Goal: Information Seeking & Learning: Compare options

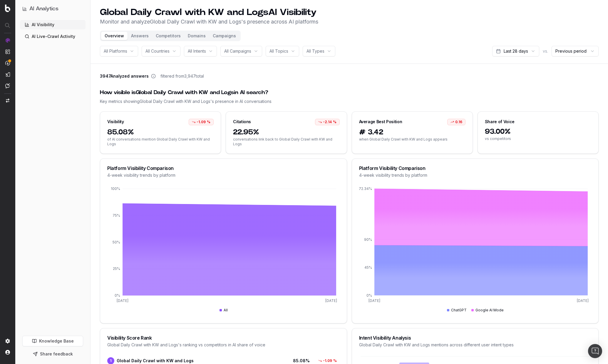
click at [132, 38] on button "Answers" at bounding box center [139, 36] width 25 height 8
click at [148, 36] on button "Answers" at bounding box center [139, 36] width 25 height 8
click at [188, 36] on button "Domains" at bounding box center [196, 36] width 25 height 8
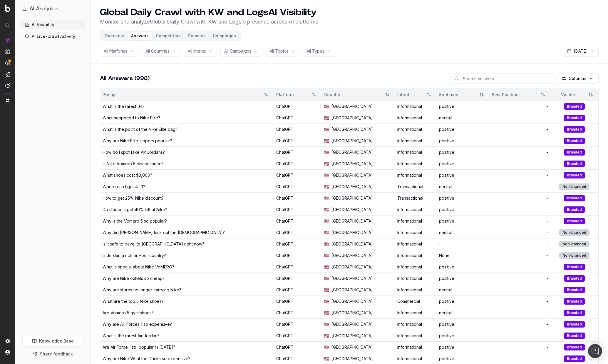
click at [114, 38] on button "Overview" at bounding box center [114, 36] width 26 height 8
click at [114, 35] on button "Overview" at bounding box center [114, 36] width 26 height 8
click at [164, 35] on button "Competitors" at bounding box center [168, 36] width 32 height 8
click at [117, 36] on button "Overview" at bounding box center [114, 36] width 26 height 8
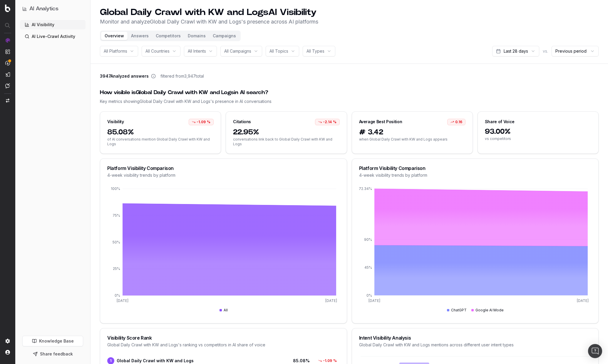
click at [144, 38] on button "Answers" at bounding box center [139, 36] width 25 height 8
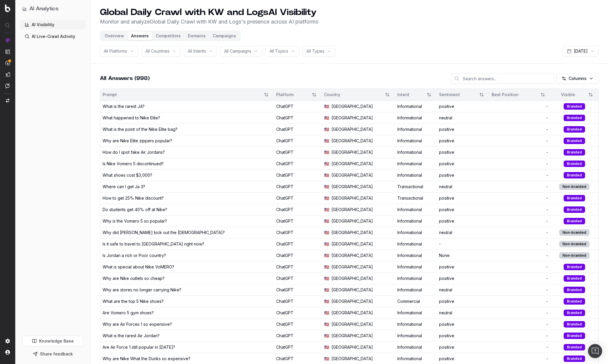
click at [171, 36] on button "Competitors" at bounding box center [168, 36] width 32 height 8
